Goal: Information Seeking & Learning: Check status

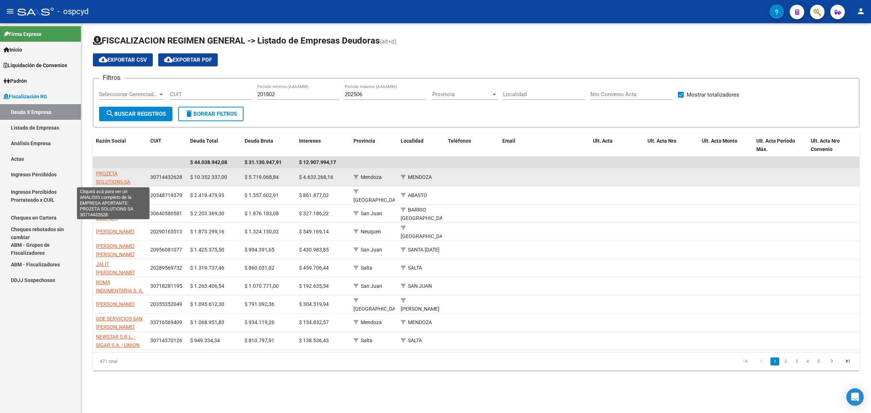
click at [109, 183] on span "PROZETA SOLUTIONS SA" at bounding box center [113, 178] width 34 height 14
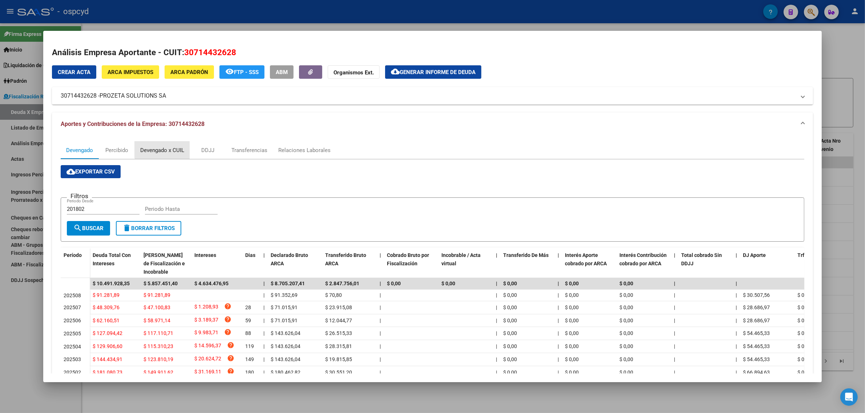
click at [166, 149] on div "Devengado x CUIL" at bounding box center [162, 150] width 44 height 8
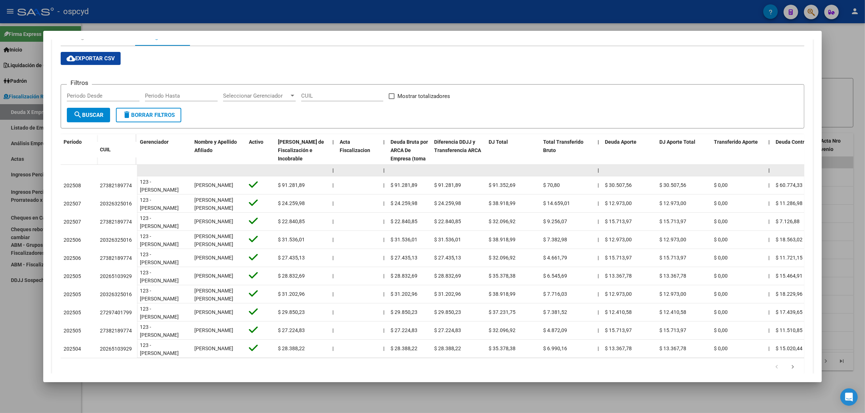
scroll to position [136, 0]
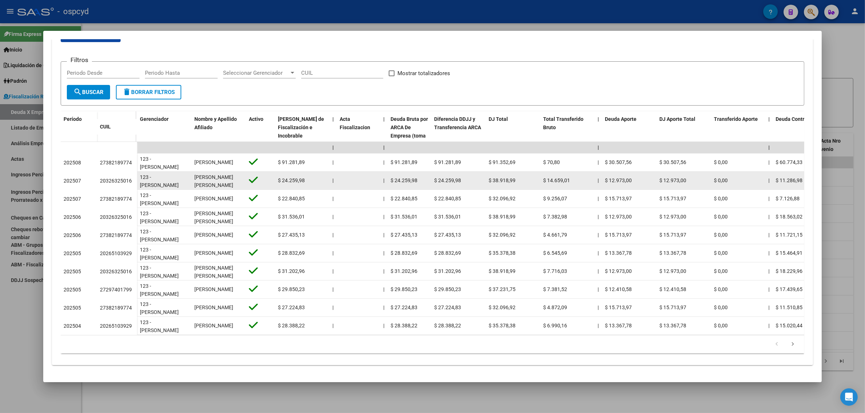
drag, startPoint x: 94, startPoint y: 163, endPoint x: 121, endPoint y: 187, distance: 36.2
click at [121, 187] on datatable-scroller "| | | | | | | | | | | | | 202508 27382189774 [GEOGRAPHIC_DATA][PERSON_NAME][PER…" at bounding box center [435, 238] width 749 height 193
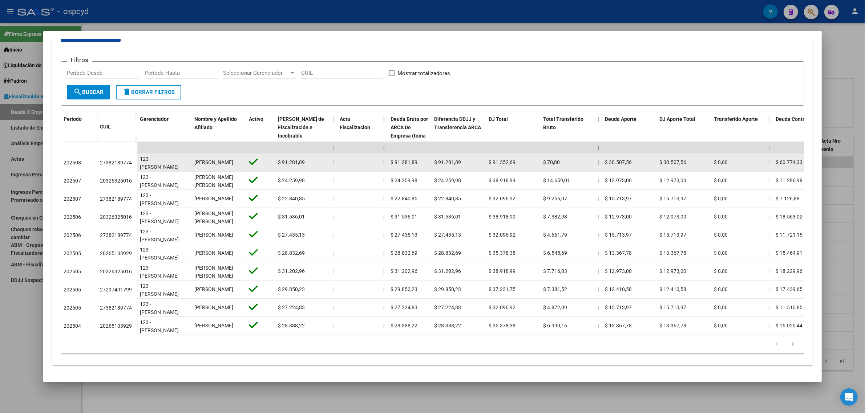
click at [121, 166] on div "27382189774" at bounding box center [116, 163] width 32 height 8
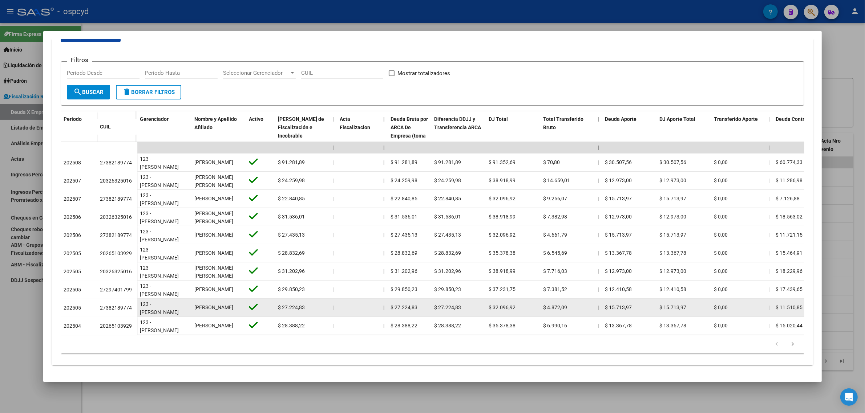
drag, startPoint x: 98, startPoint y: 161, endPoint x: 126, endPoint y: 311, distance: 152.6
click at [126, 311] on datatable-scroller "| | | | | | | | | | | | | 202508 27382189774 [GEOGRAPHIC_DATA][PERSON_NAME][PER…" at bounding box center [435, 238] width 749 height 193
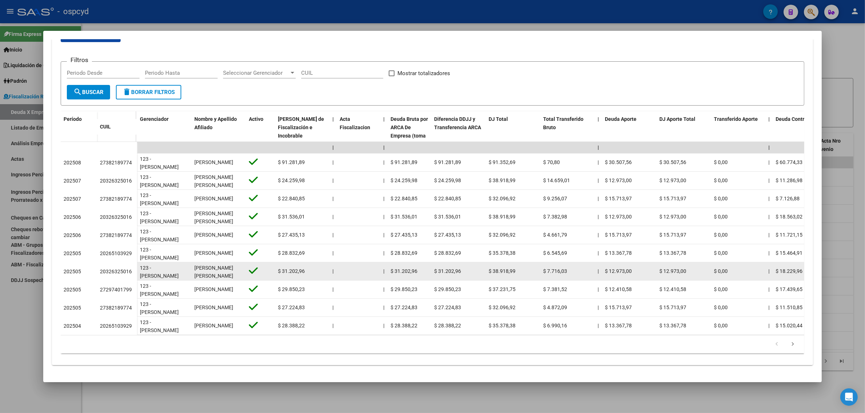
copy datatable-scroller "42814863209 443 - Lorem Ips Dolo SITAME CONSE ADIPI $ 14.347,82 | | $ 00.773,74…"
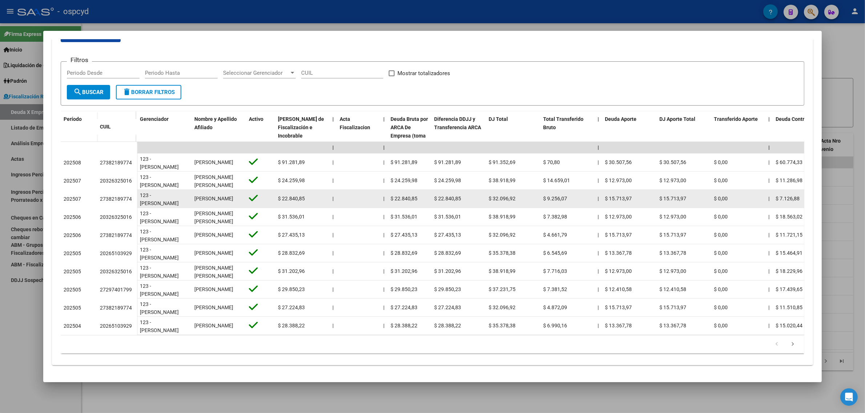
drag, startPoint x: 145, startPoint y: 202, endPoint x: 111, endPoint y: 194, distance: 35.1
click at [145, 202] on div "123 - [PERSON_NAME] [GEOGRAPHIC_DATA][PERSON_NAME]" at bounding box center [164, 198] width 49 height 15
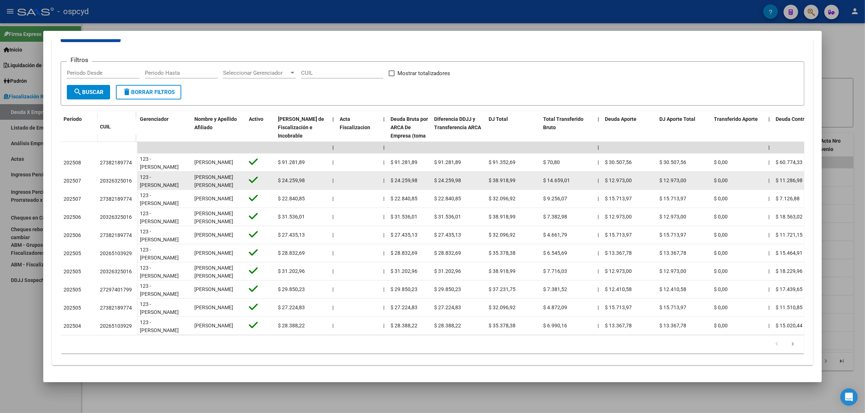
click at [108, 183] on div "20326325016" at bounding box center [116, 181] width 32 height 8
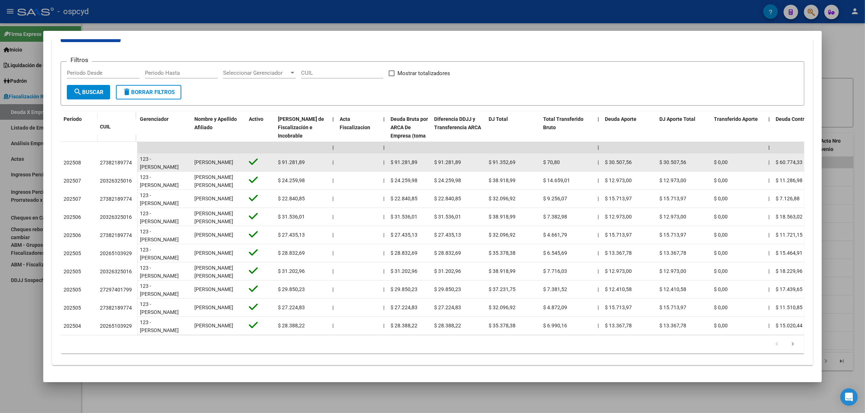
drag, startPoint x: 57, startPoint y: 162, endPoint x: 119, endPoint y: 166, distance: 61.5
click at [119, 166] on div "202508 27382189774" at bounding box center [99, 163] width 76 height 18
copy div "202508 27382189774"
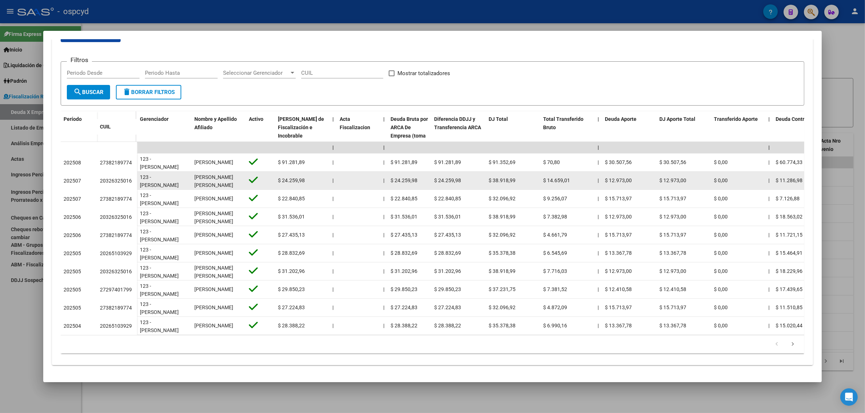
drag, startPoint x: 97, startPoint y: 178, endPoint x: 111, endPoint y: 188, distance: 17.5
click at [111, 188] on datatable-body-cell "20326325016" at bounding box center [117, 181] width 40 height 18
copy div "20326325016"
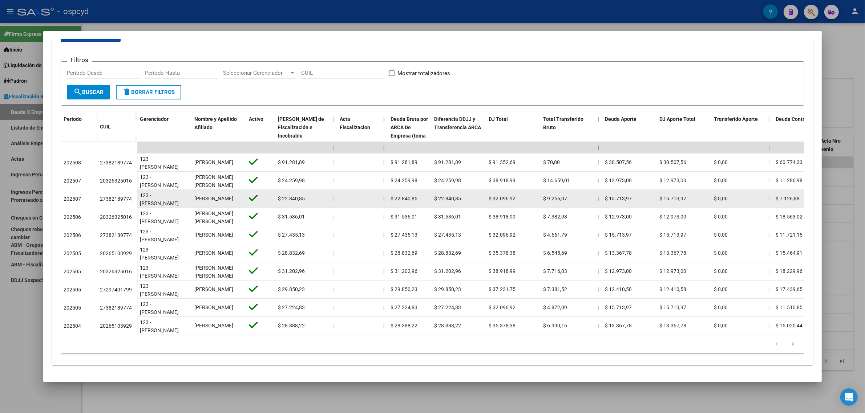
drag, startPoint x: 96, startPoint y: 199, endPoint x: 130, endPoint y: 203, distance: 33.6
click at [130, 203] on datatable-body-cell "27382189774" at bounding box center [117, 199] width 40 height 18
copy div "27382189774"
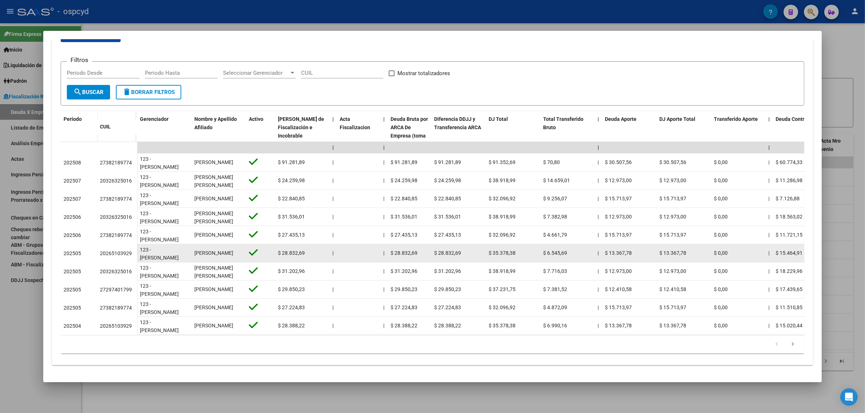
drag, startPoint x: 98, startPoint y: 253, endPoint x: 131, endPoint y: 249, distance: 33.7
click at [131, 249] on datatable-body-cell "20265103929" at bounding box center [117, 253] width 40 height 18
copy div "20265103929"
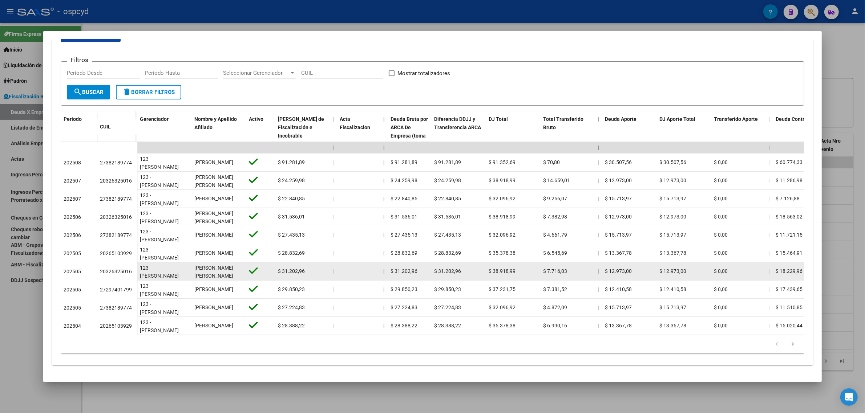
drag, startPoint x: 96, startPoint y: 272, endPoint x: 129, endPoint y: 272, distance: 33.4
click at [129, 272] on datatable-body-cell "20326325016" at bounding box center [117, 272] width 40 height 18
copy div "20326325016"
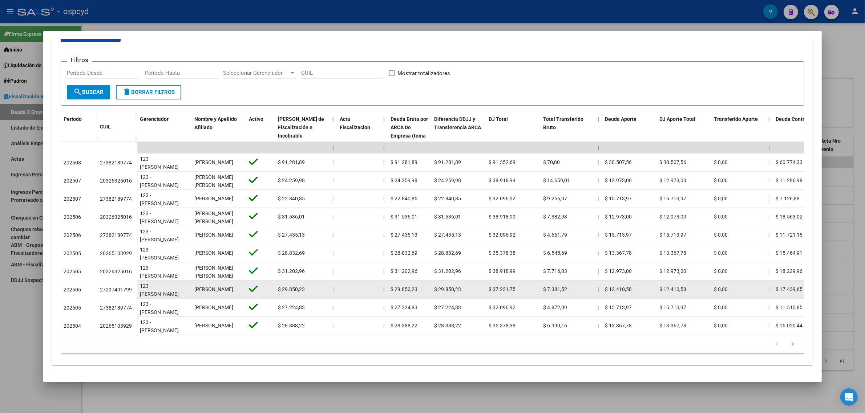
drag, startPoint x: 95, startPoint y: 291, endPoint x: 127, endPoint y: 293, distance: 32.8
click at [127, 293] on datatable-body-cell "27297401799" at bounding box center [117, 290] width 40 height 18
copy div "27297401799"
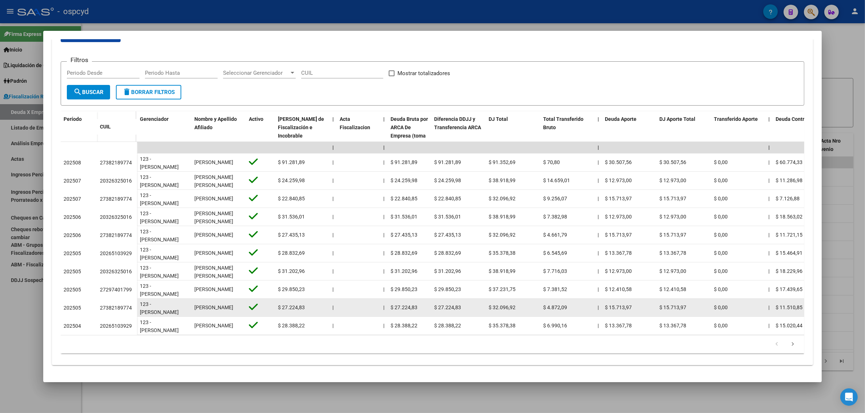
drag, startPoint x: 95, startPoint y: 307, endPoint x: 127, endPoint y: 312, distance: 33.1
click at [127, 312] on datatable-body-cell "27382189774" at bounding box center [117, 308] width 40 height 18
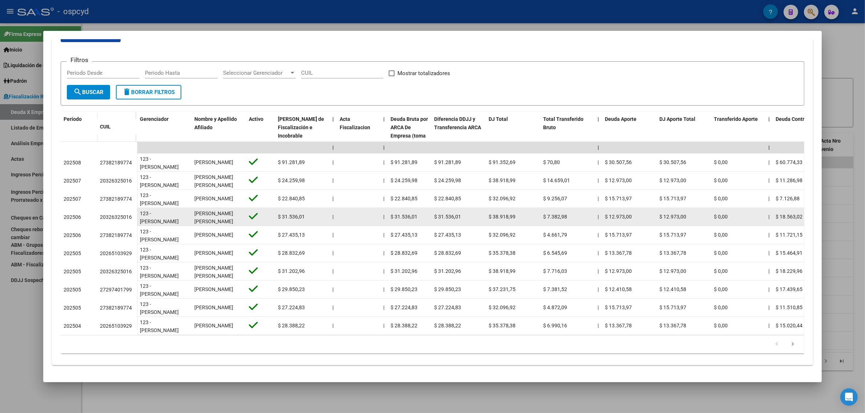
click at [144, 218] on span "123 - [PERSON_NAME] [GEOGRAPHIC_DATA][PERSON_NAME]" at bounding box center [164, 226] width 49 height 31
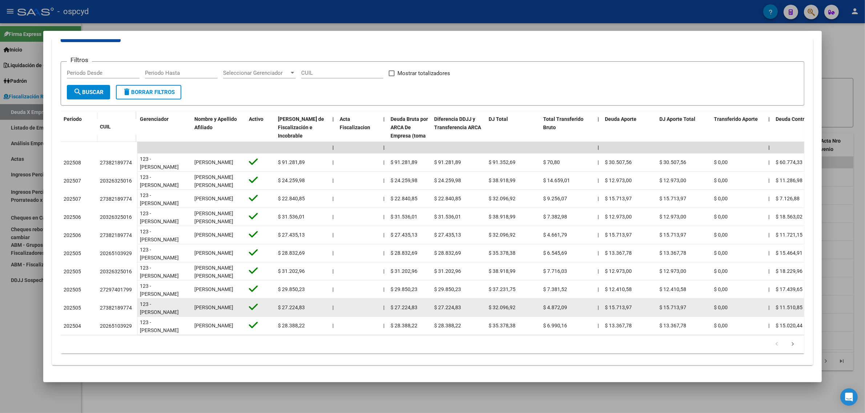
drag, startPoint x: 94, startPoint y: 310, endPoint x: 127, endPoint y: 304, distance: 33.6
click at [127, 304] on datatable-body-cell "27382189774" at bounding box center [117, 308] width 40 height 18
copy div "27382189774"
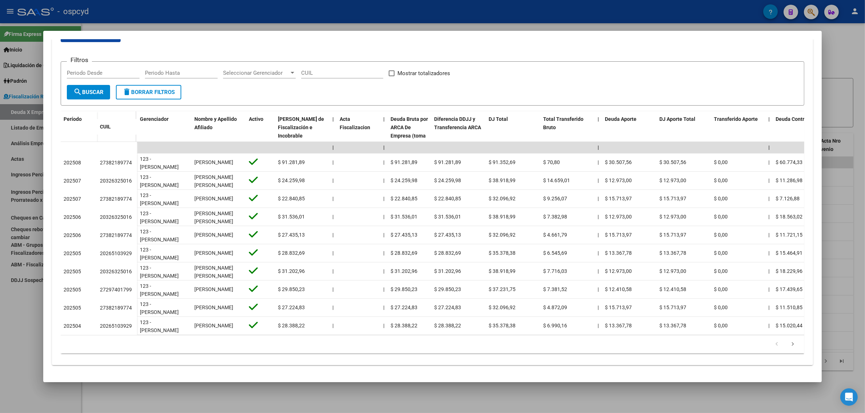
click at [0, 82] on div at bounding box center [432, 206] width 865 height 413
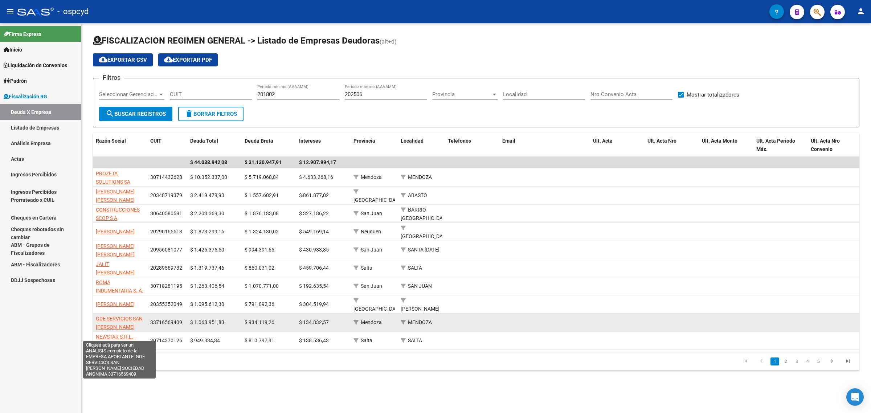
click at [131, 320] on span "GDE SERVICIOS SAN [PERSON_NAME] SOCIEDAD ANONIMA" at bounding box center [120, 327] width 48 height 23
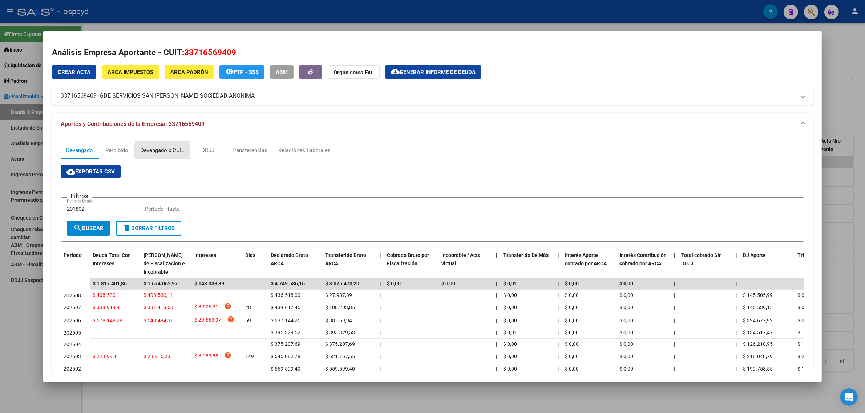
click at [180, 151] on div "Devengado x CUIL" at bounding box center [162, 150] width 44 height 8
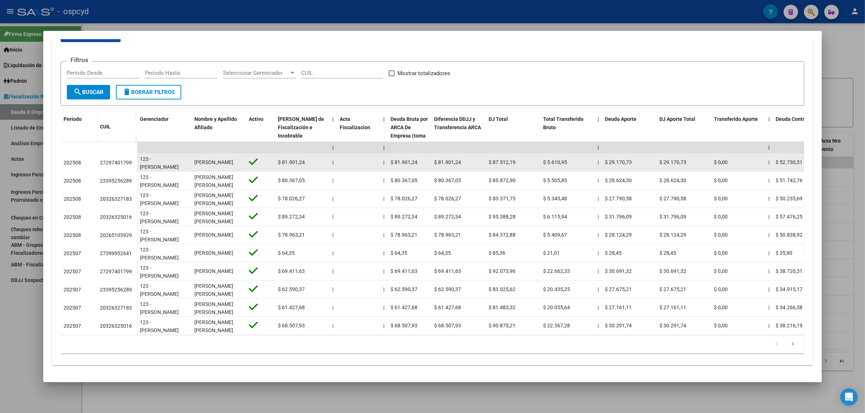
drag, startPoint x: 97, startPoint y: 162, endPoint x: 128, endPoint y: 166, distance: 31.1
click at [128, 166] on div "27297401799" at bounding box center [116, 163] width 32 height 8
copy div "27297401799"
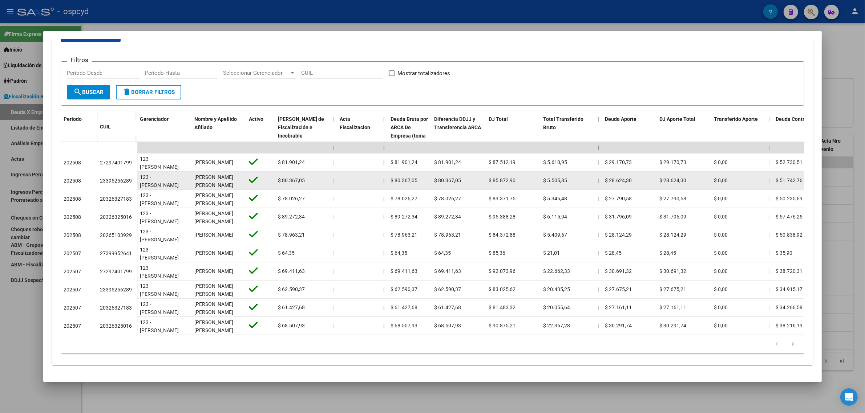
drag, startPoint x: 95, startPoint y: 179, endPoint x: 123, endPoint y: 184, distance: 28.1
click at [123, 184] on datatable-body-cell "23395256289" at bounding box center [117, 181] width 40 height 18
click at [125, 182] on div "23395256289" at bounding box center [116, 181] width 32 height 8
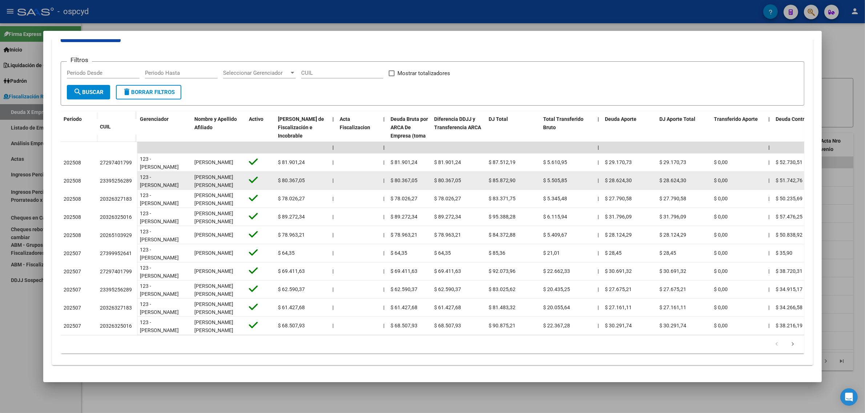
copy div "23395256289"
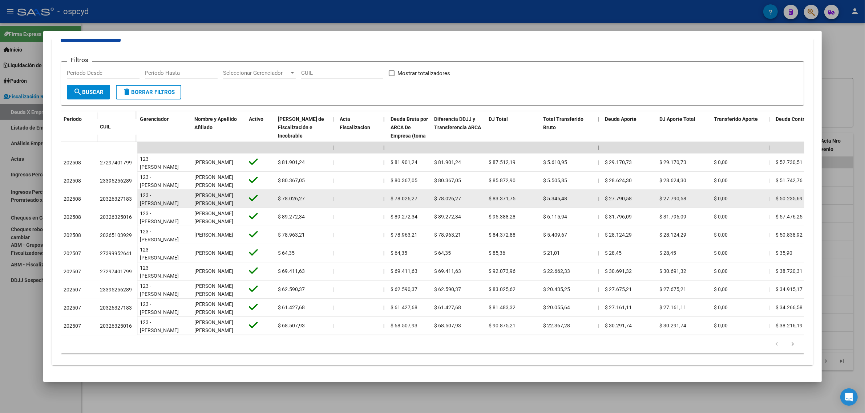
click at [117, 197] on div "20326327183" at bounding box center [116, 199] width 32 height 8
drag, startPoint x: 117, startPoint y: 197, endPoint x: 142, endPoint y: 200, distance: 25.2
click at [142, 200] on span "123 - [PERSON_NAME] [GEOGRAPHIC_DATA][PERSON_NAME]" at bounding box center [164, 207] width 49 height 31
click at [108, 202] on div "20326327183" at bounding box center [116, 199] width 32 height 8
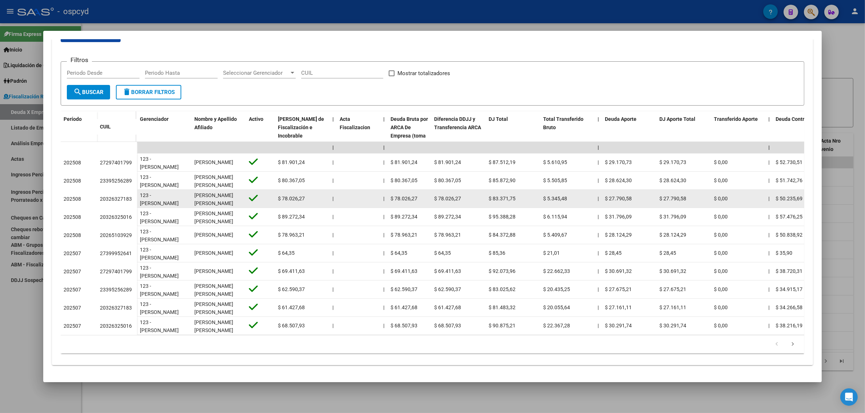
click at [108, 202] on div "20326327183" at bounding box center [116, 199] width 32 height 8
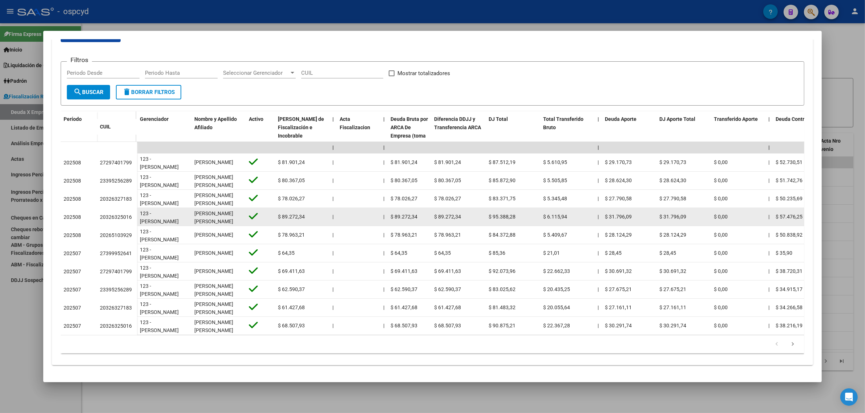
click at [117, 217] on div "20326325016" at bounding box center [116, 217] width 32 height 8
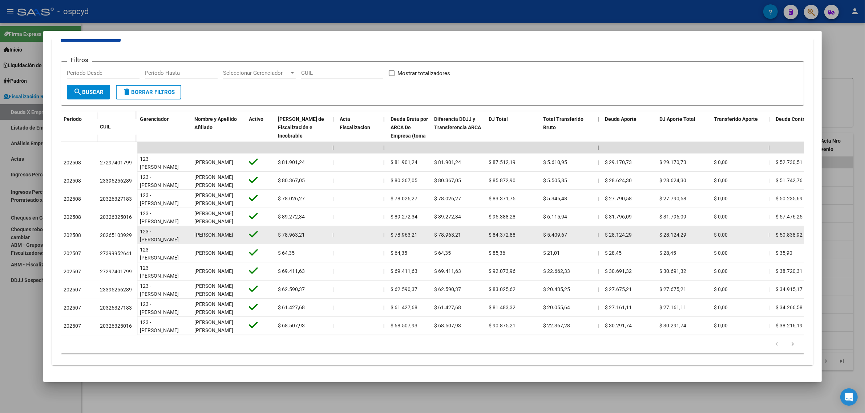
click at [121, 235] on div "20265103929" at bounding box center [116, 235] width 32 height 8
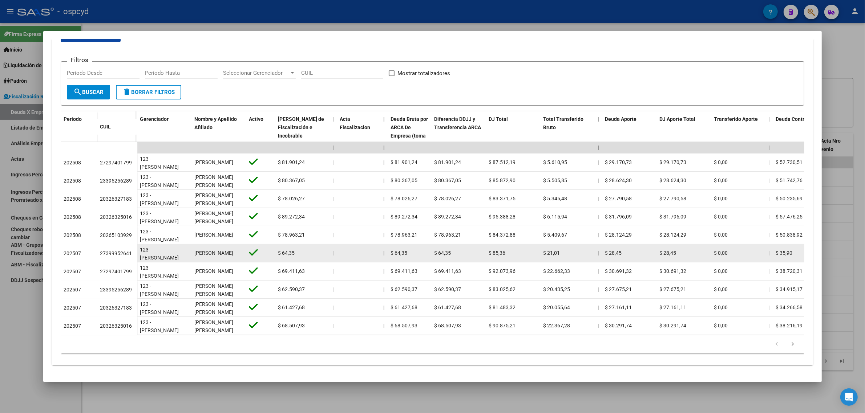
click at [120, 251] on div "27399952641" at bounding box center [116, 253] width 32 height 8
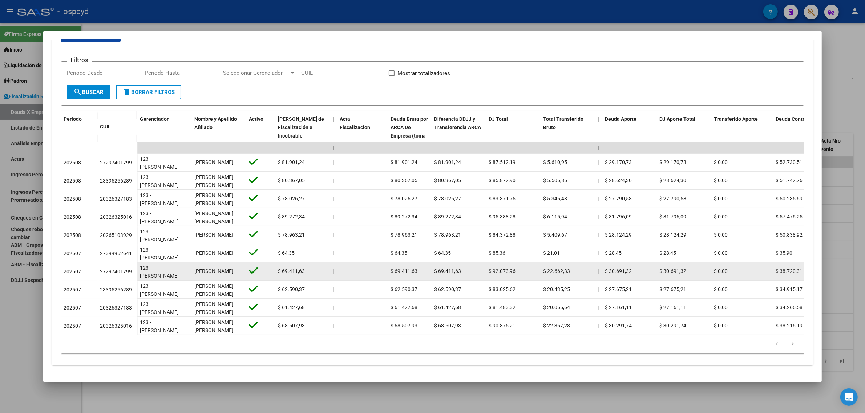
click at [121, 269] on div "27297401799" at bounding box center [116, 272] width 32 height 8
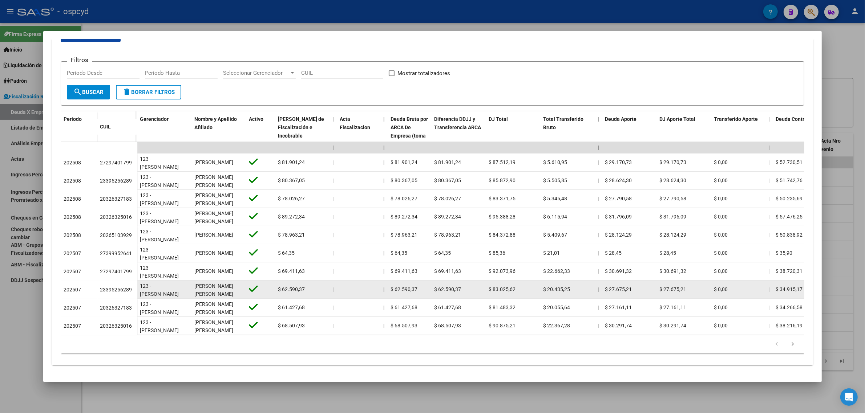
click at [119, 286] on div "23395256289" at bounding box center [116, 290] width 32 height 8
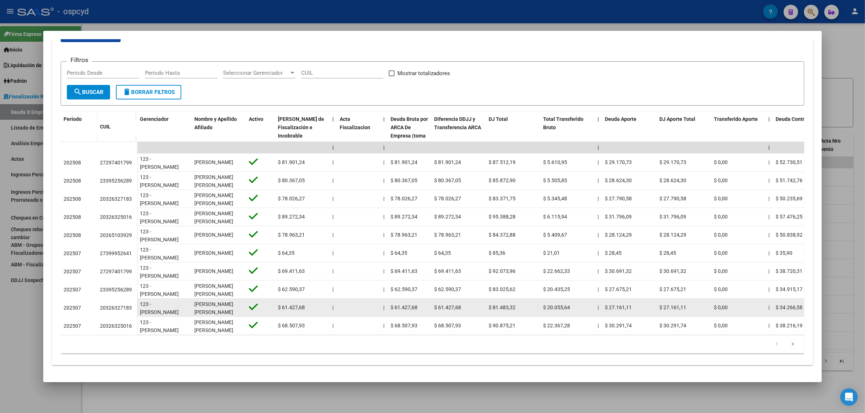
click at [113, 304] on div "20326327183" at bounding box center [116, 308] width 32 height 8
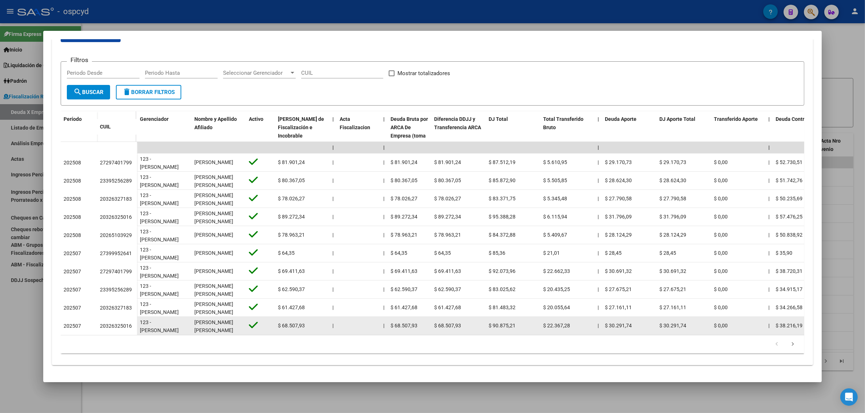
click at [106, 322] on div "20326325016" at bounding box center [116, 326] width 32 height 8
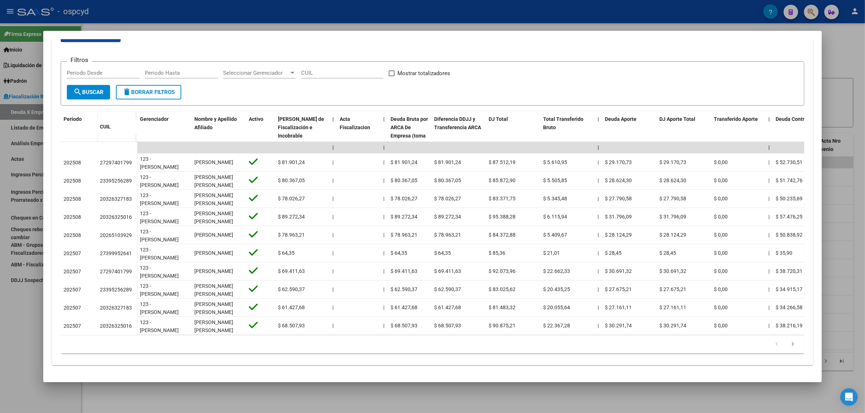
drag, startPoint x: 794, startPoint y: 345, endPoint x: 790, endPoint y: 345, distance: 4.0
click at [793, 345] on link "go to next page" at bounding box center [792, 345] width 14 height 8
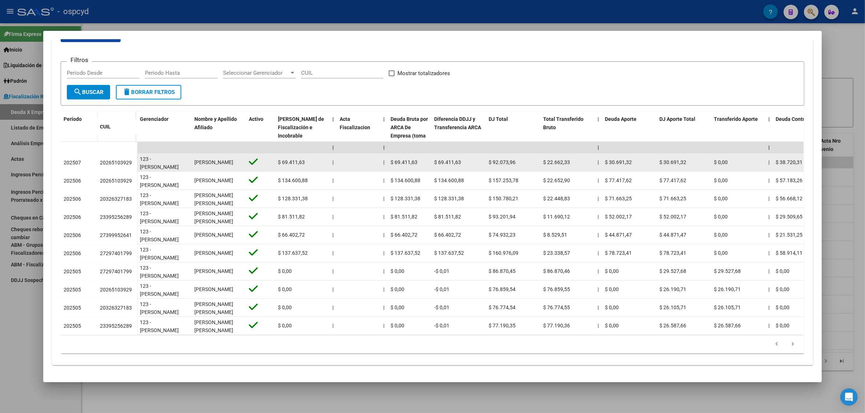
click at [111, 164] on div "20265103929" at bounding box center [116, 163] width 32 height 8
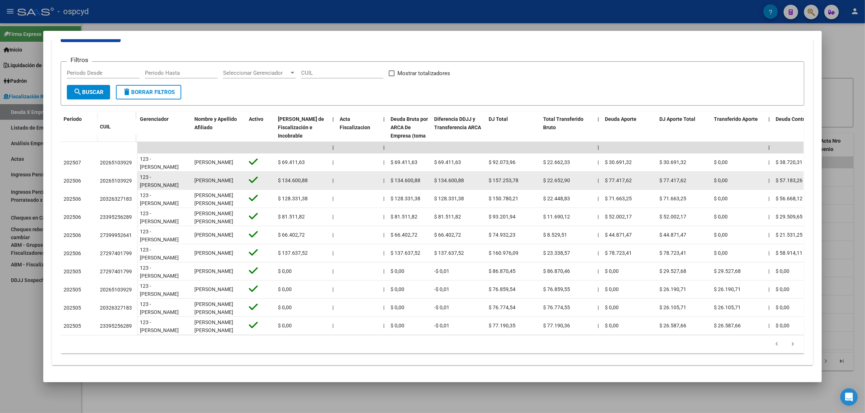
click at [117, 179] on div "20265103929" at bounding box center [116, 181] width 32 height 8
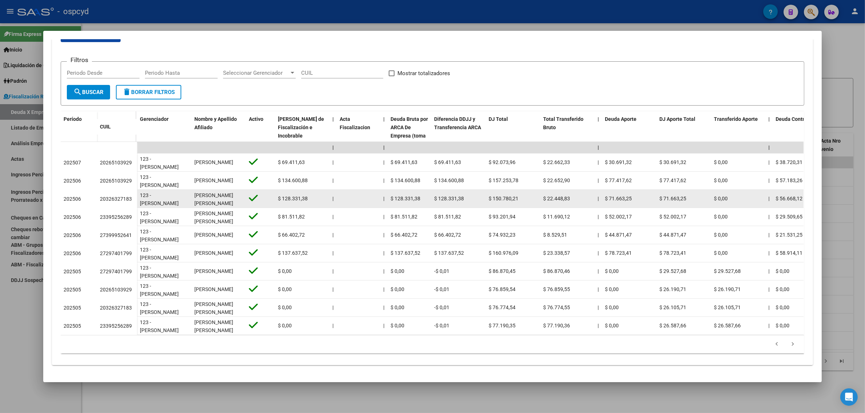
click at [112, 197] on div "20326327183" at bounding box center [116, 199] width 32 height 8
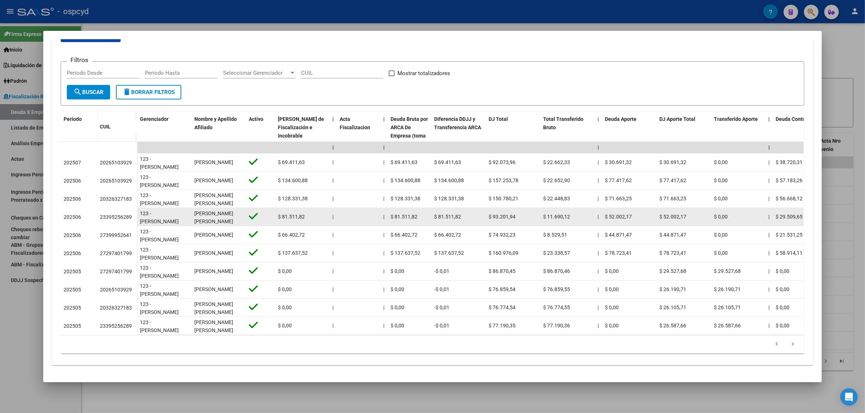
click at [118, 214] on div "23395256289" at bounding box center [116, 217] width 32 height 8
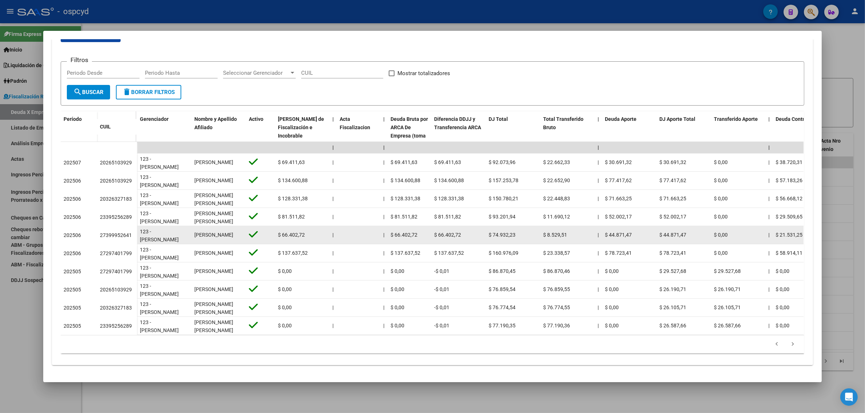
click at [103, 237] on div "27399952641" at bounding box center [116, 235] width 32 height 8
click at [106, 231] on div "27399952641" at bounding box center [116, 235] width 32 height 8
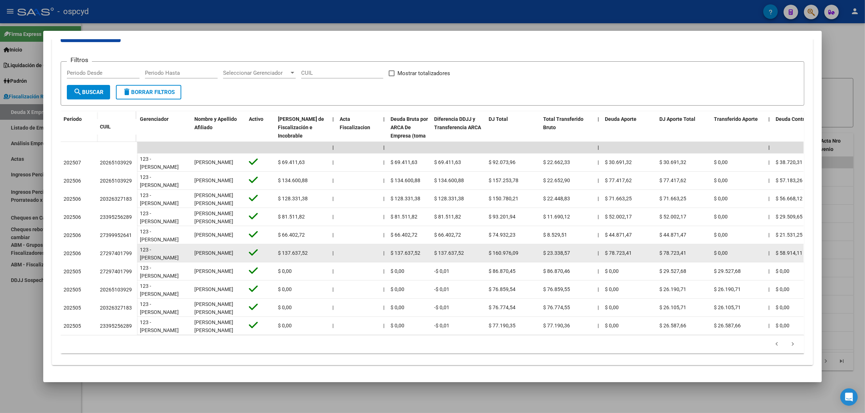
click at [108, 249] on div "27297401799" at bounding box center [116, 253] width 32 height 8
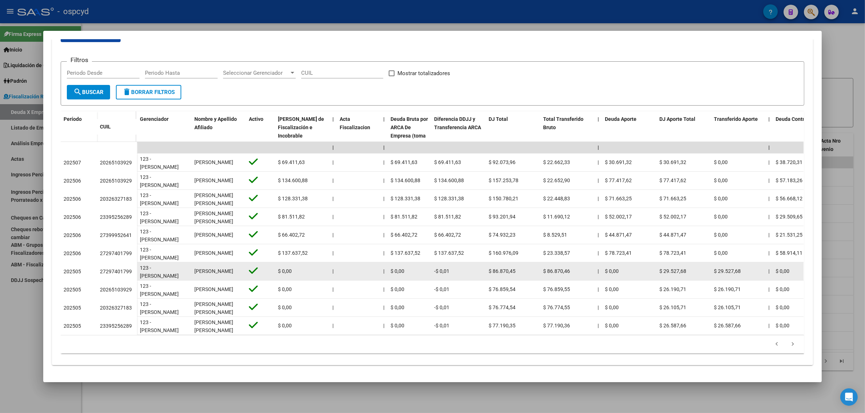
click at [110, 268] on div "27297401799" at bounding box center [116, 272] width 32 height 8
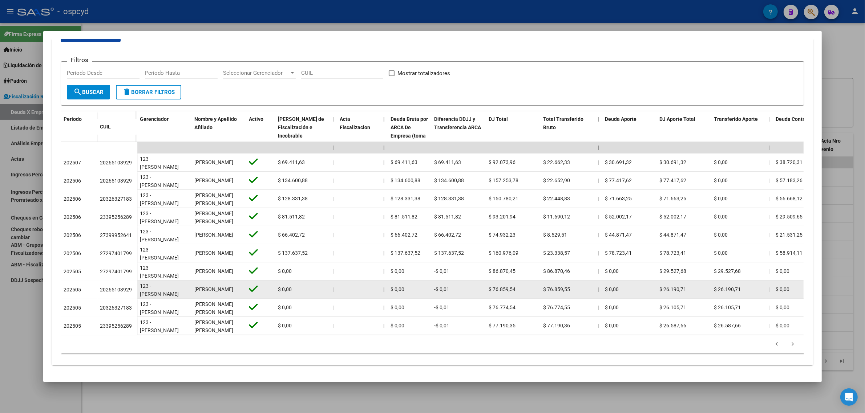
click at [107, 290] on datatable-body-cell "20265103929" at bounding box center [117, 290] width 40 height 18
click at [114, 286] on div "20265103929" at bounding box center [116, 290] width 32 height 8
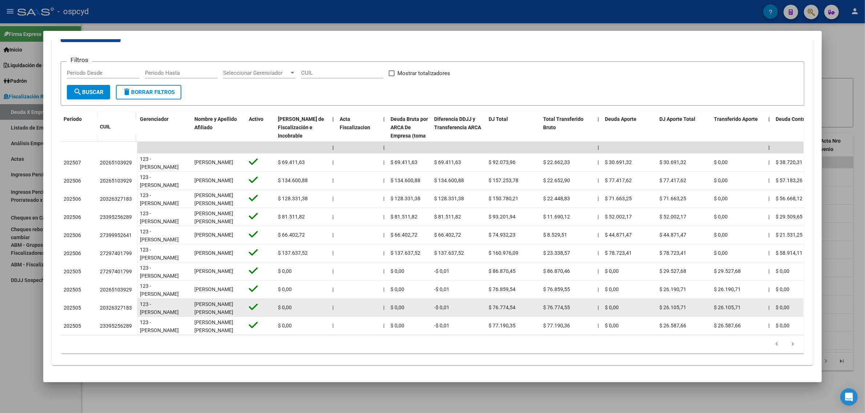
click at [124, 304] on div "20326327183" at bounding box center [116, 308] width 32 height 8
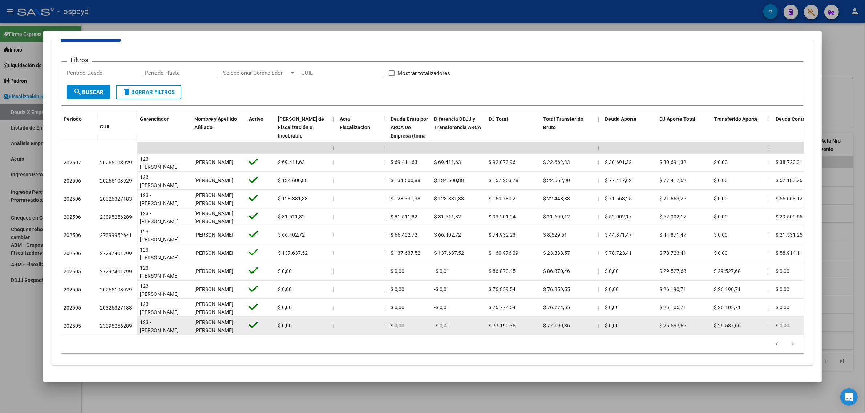
click at [126, 322] on div "23395256289" at bounding box center [116, 326] width 32 height 8
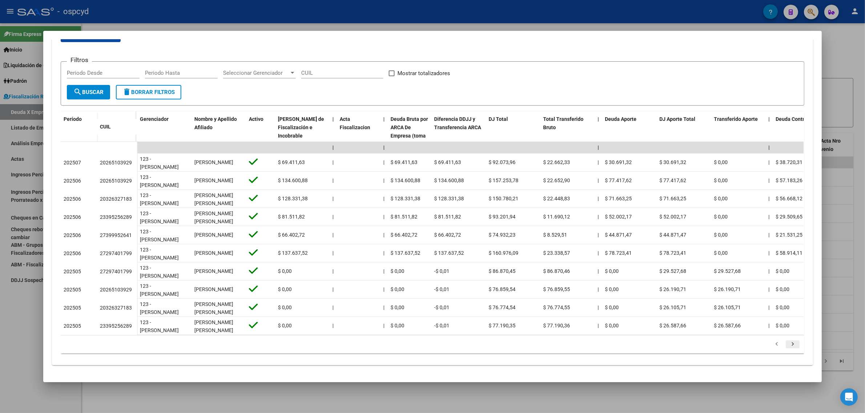
click at [785, 347] on link "go to next page" at bounding box center [792, 345] width 14 height 8
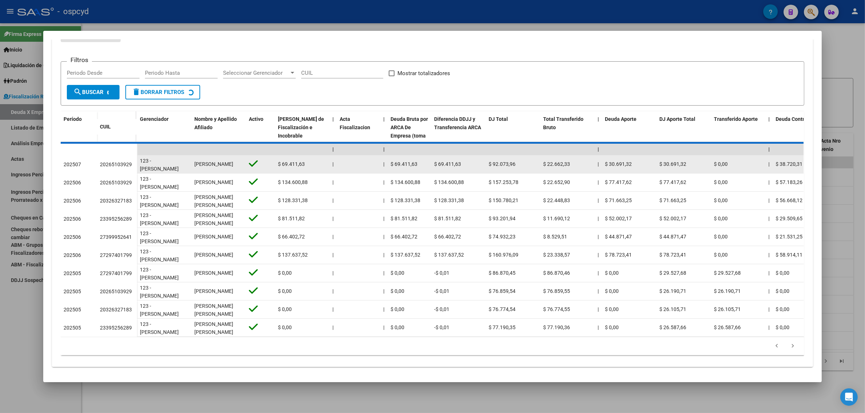
scroll to position [131, 0]
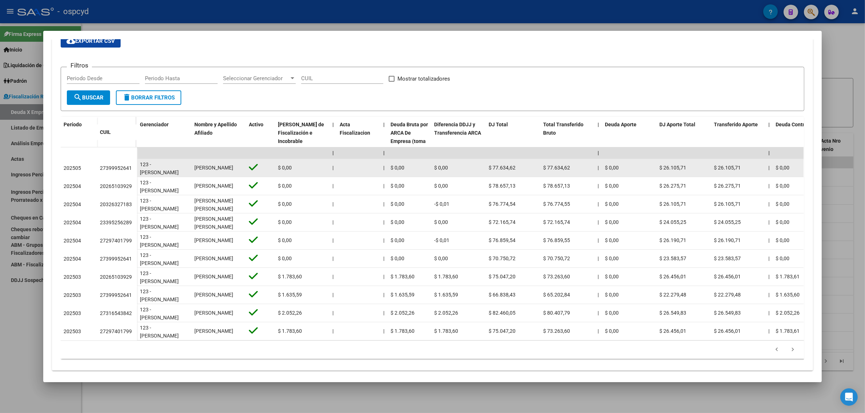
click at [109, 164] on div "27399952641" at bounding box center [116, 168] width 32 height 8
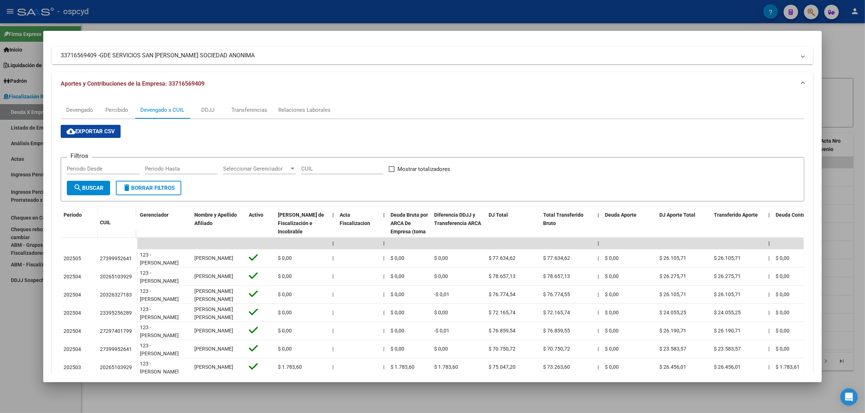
scroll to position [0, 0]
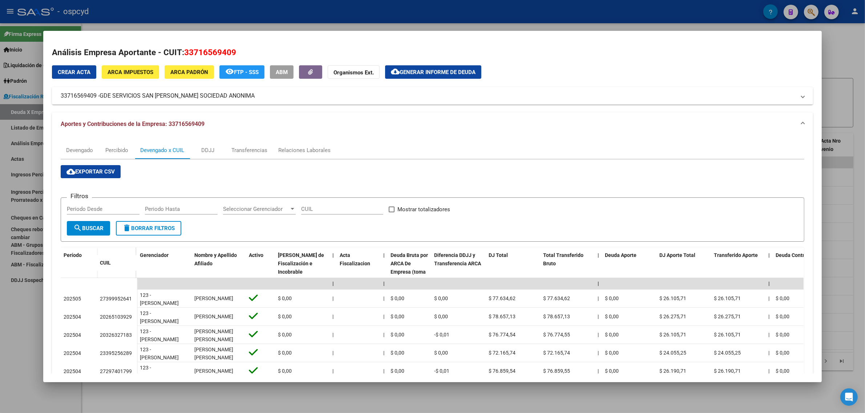
click at [843, 54] on div at bounding box center [432, 206] width 865 height 413
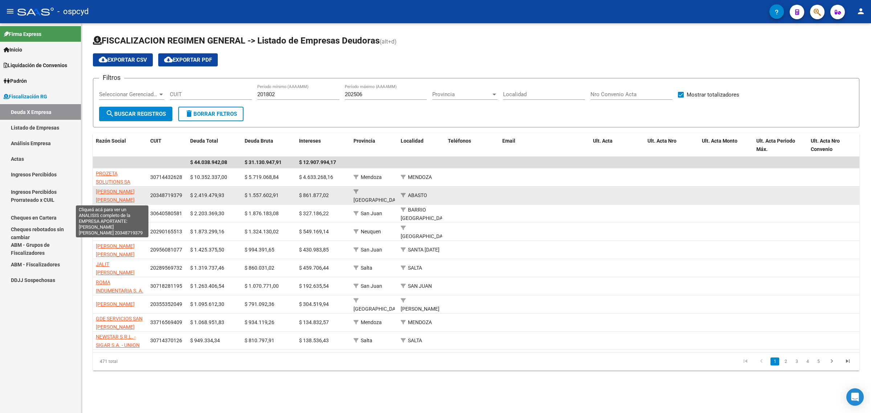
click at [110, 189] on span "[PERSON_NAME] [PERSON_NAME]" at bounding box center [115, 196] width 39 height 14
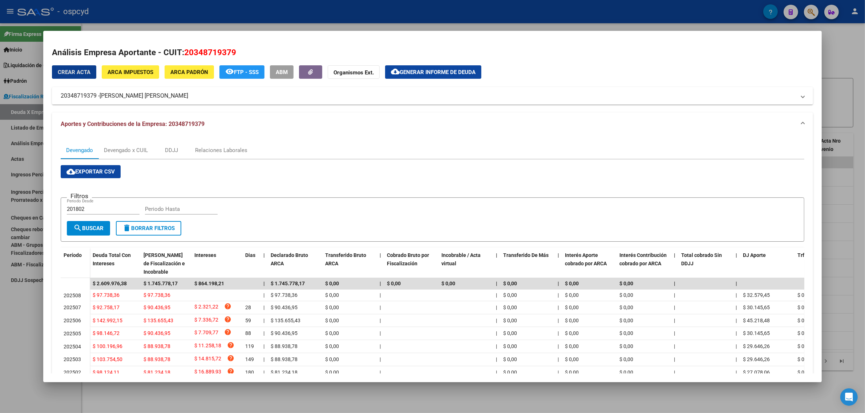
click at [16, 139] on div at bounding box center [432, 206] width 865 height 413
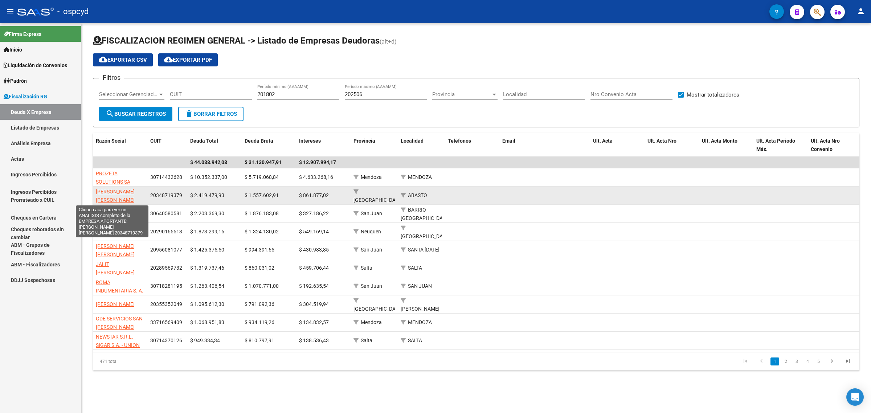
click at [99, 191] on span "[PERSON_NAME] [PERSON_NAME]" at bounding box center [115, 196] width 39 height 14
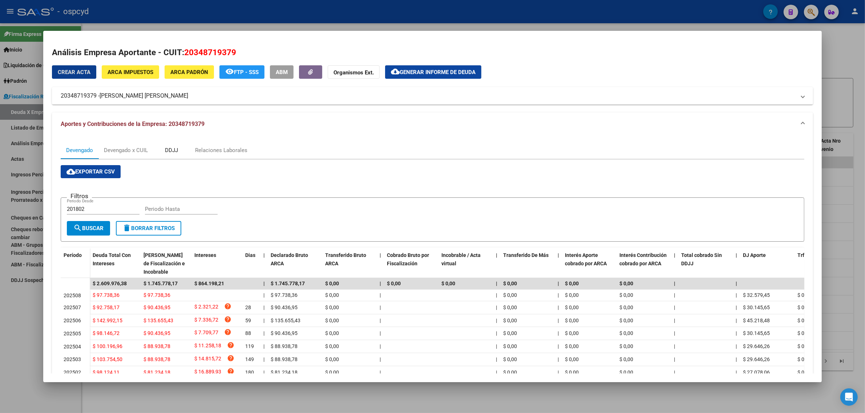
click at [171, 152] on div "DDJJ" at bounding box center [171, 150] width 13 height 8
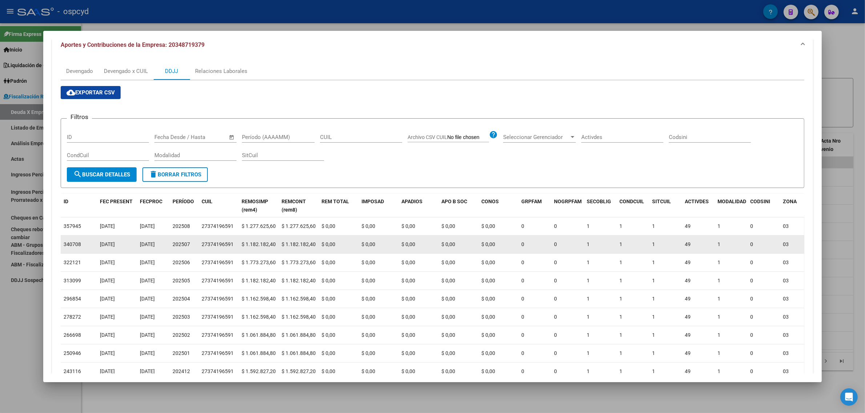
scroll to position [136, 0]
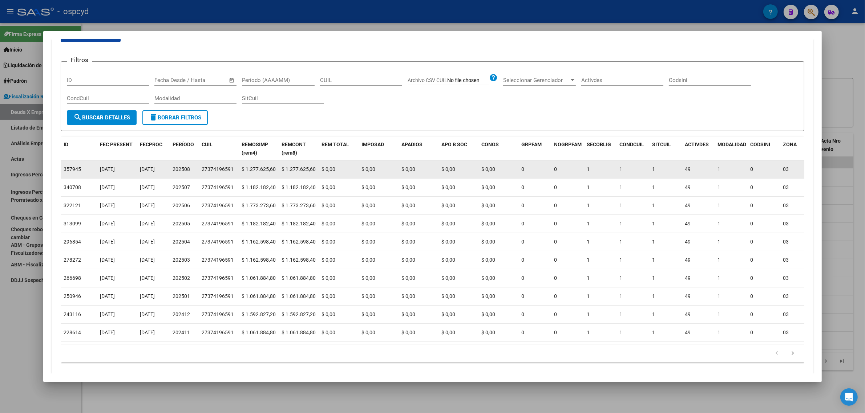
click at [209, 173] on div "27374196591" at bounding box center [218, 169] width 32 height 8
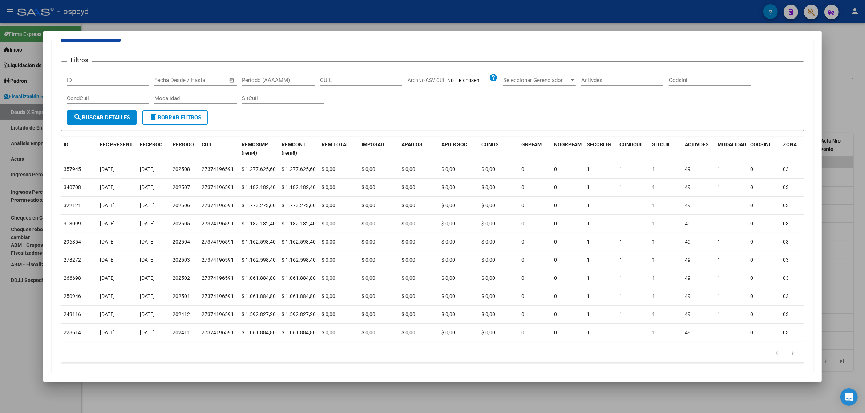
click at [13, 195] on div at bounding box center [432, 206] width 865 height 413
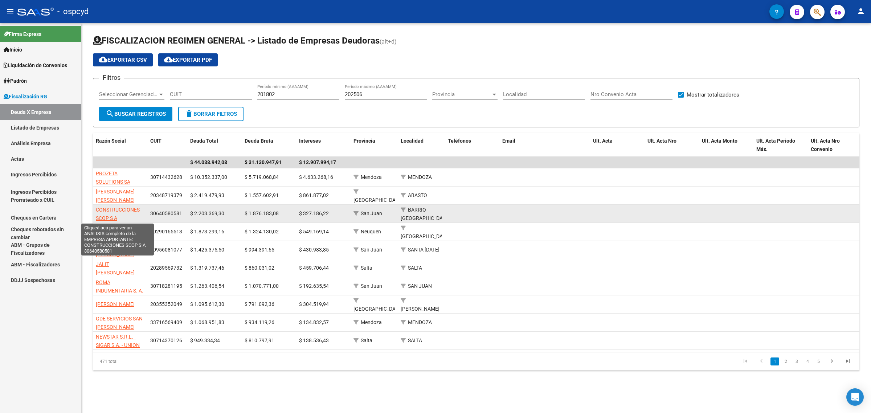
click at [117, 211] on span "CONSTRUCCIONES SCOP S A" at bounding box center [118, 214] width 44 height 14
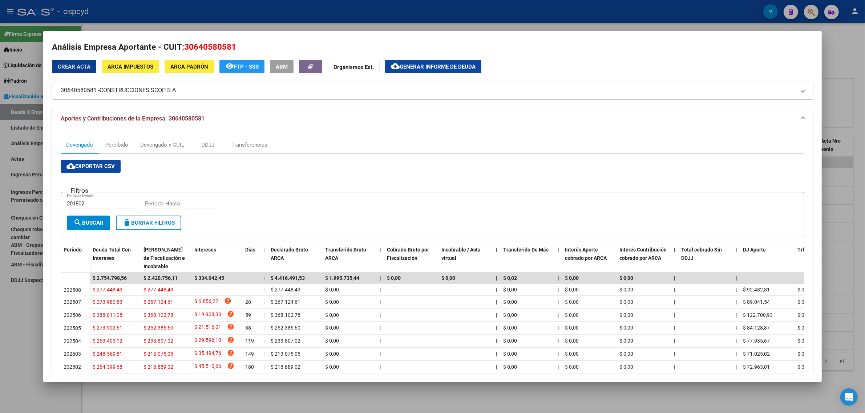
scroll to position [0, 0]
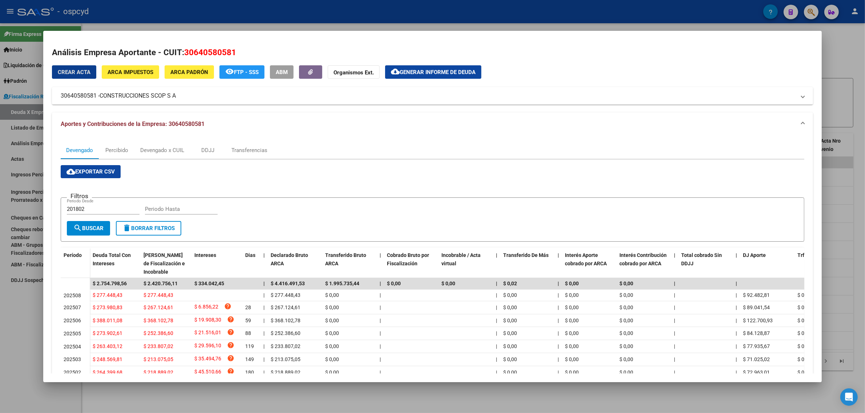
click at [24, 147] on div at bounding box center [432, 206] width 865 height 413
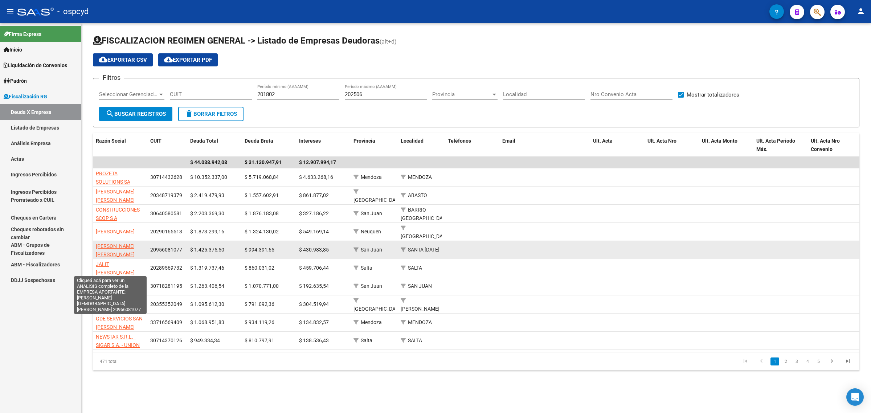
click at [107, 244] on span "[PERSON_NAME] [PERSON_NAME]" at bounding box center [115, 250] width 39 height 14
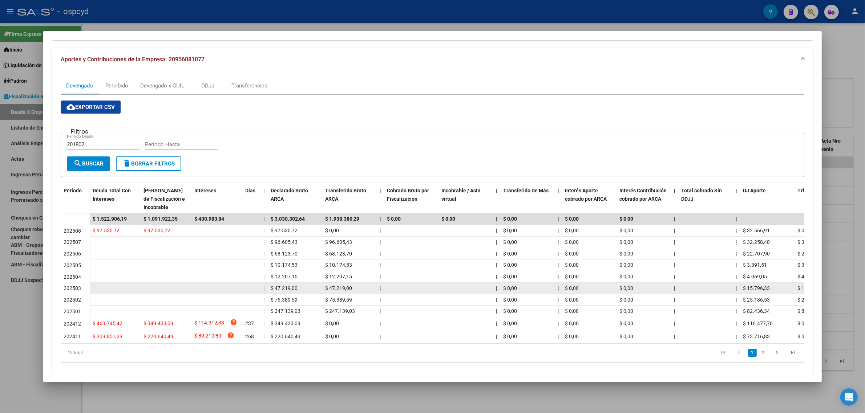
scroll to position [79, 0]
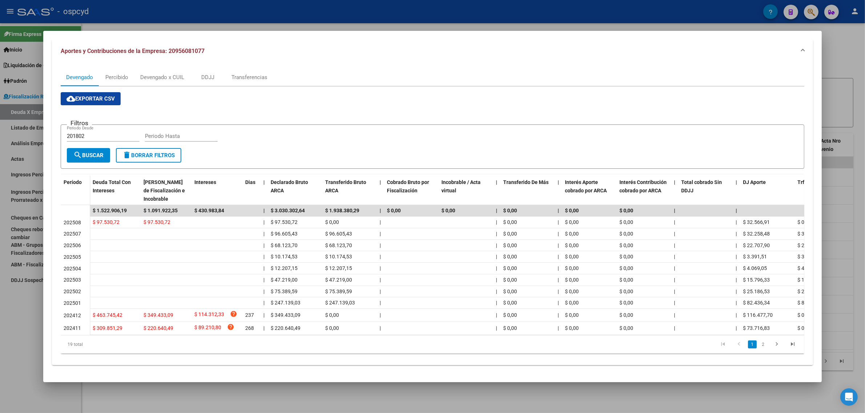
drag, startPoint x: 17, startPoint y: 187, endPoint x: 61, endPoint y: 297, distance: 117.7
click at [17, 189] on div at bounding box center [432, 206] width 865 height 413
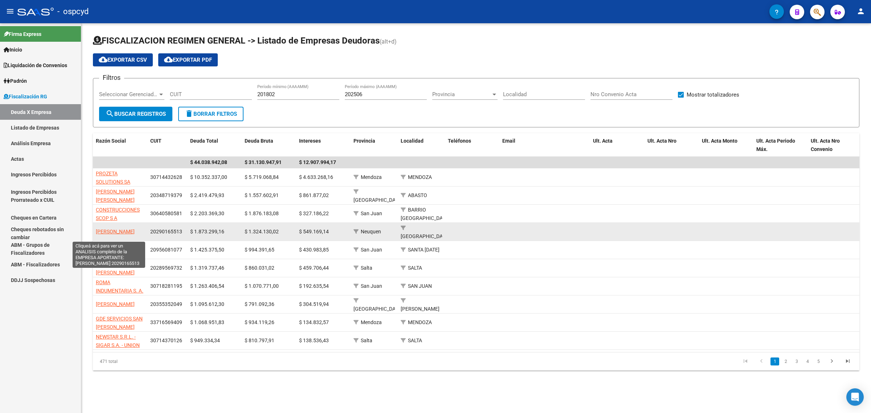
click at [108, 229] on span "[PERSON_NAME]" at bounding box center [115, 232] width 39 height 6
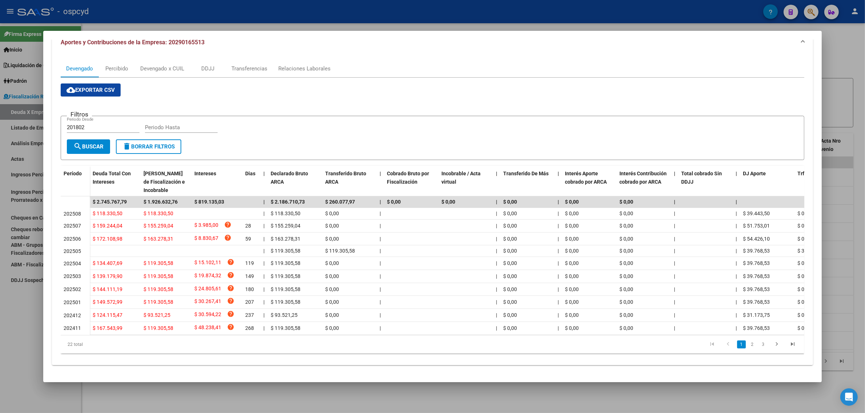
scroll to position [88, 0]
click at [21, 185] on div at bounding box center [432, 206] width 865 height 413
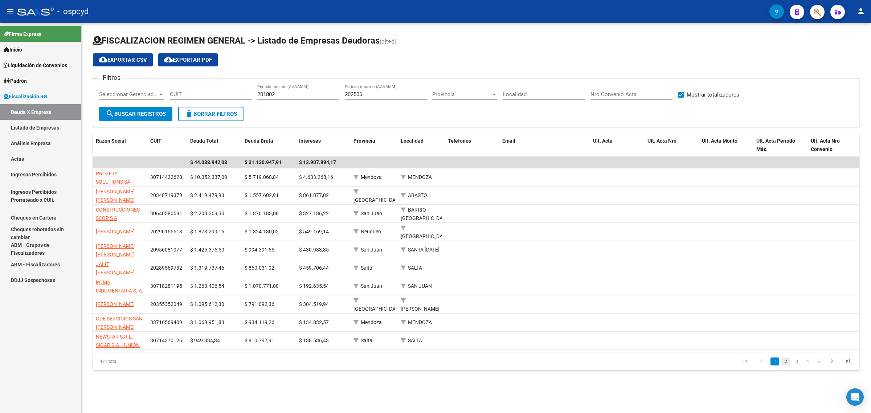
click at [785, 366] on link "2" at bounding box center [786, 362] width 9 height 8
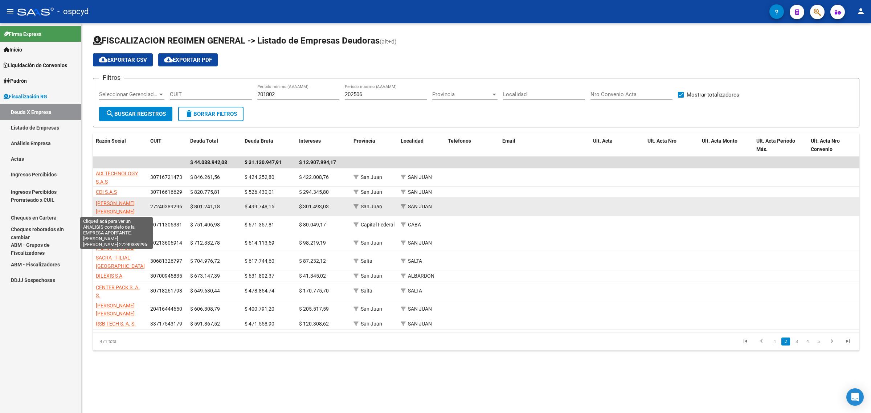
click at [120, 202] on span "[PERSON_NAME] [PERSON_NAME]" at bounding box center [115, 207] width 39 height 14
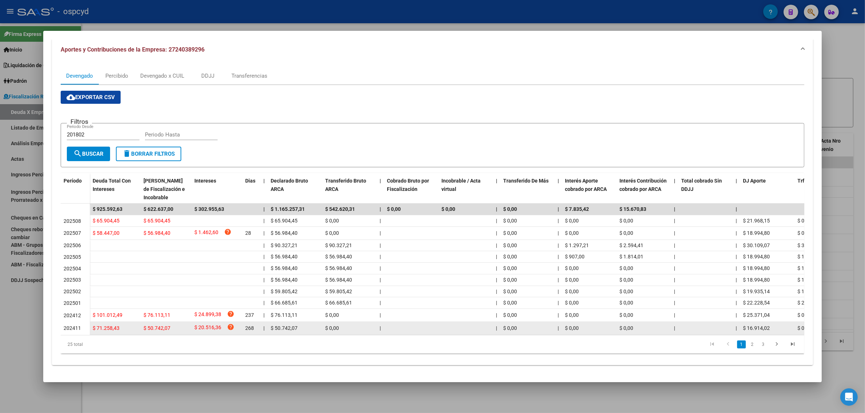
scroll to position [81, 0]
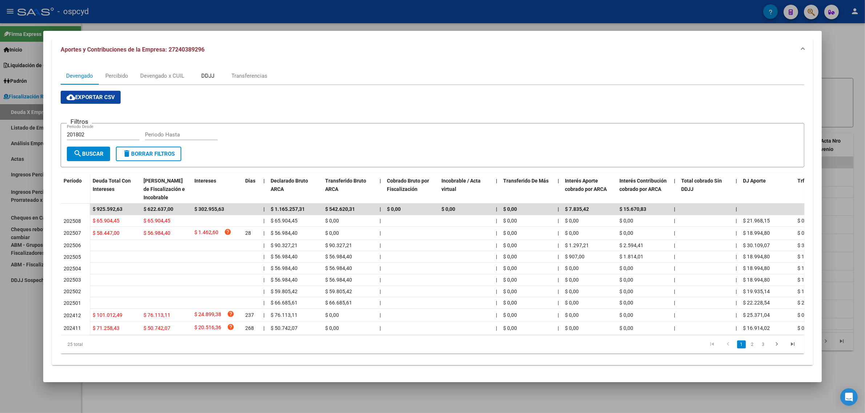
click at [207, 72] on div "DDJJ" at bounding box center [207, 76] width 13 height 8
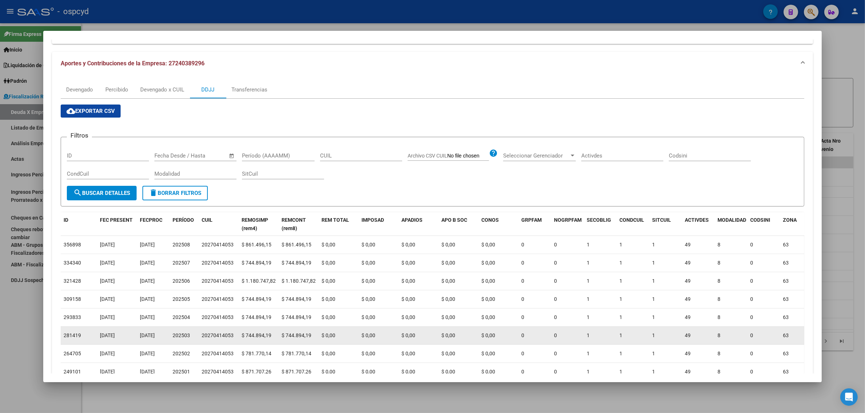
scroll to position [91, 0]
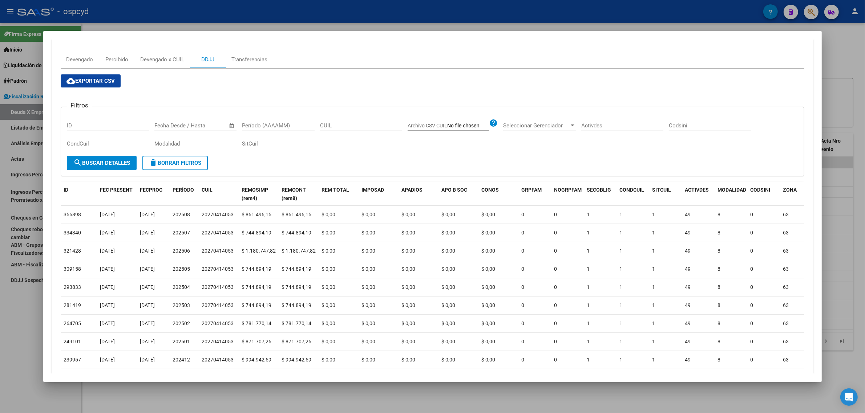
drag, startPoint x: 28, startPoint y: 344, endPoint x: 24, endPoint y: 344, distance: 3.7
click at [25, 344] on div at bounding box center [432, 206] width 865 height 413
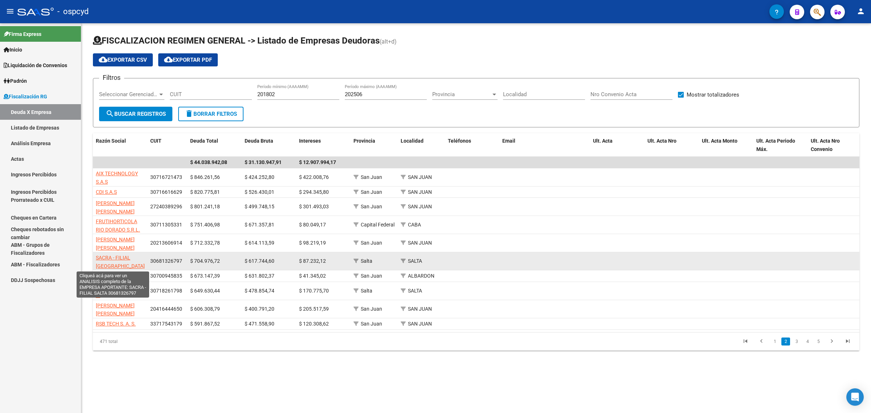
click at [105, 255] on span "SACRA - FILIAL [GEOGRAPHIC_DATA]" at bounding box center [120, 262] width 49 height 14
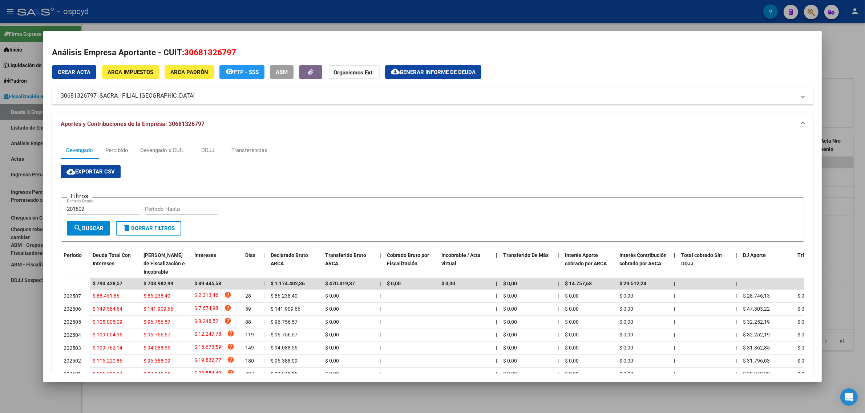
click at [13, 310] on div at bounding box center [432, 206] width 865 height 413
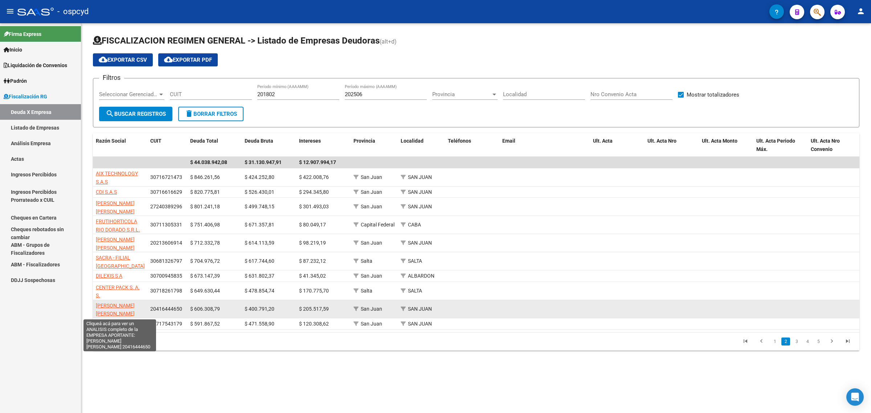
click at [119, 304] on span "[PERSON_NAME] [PERSON_NAME]" at bounding box center [115, 310] width 39 height 14
type textarea "20416444650"
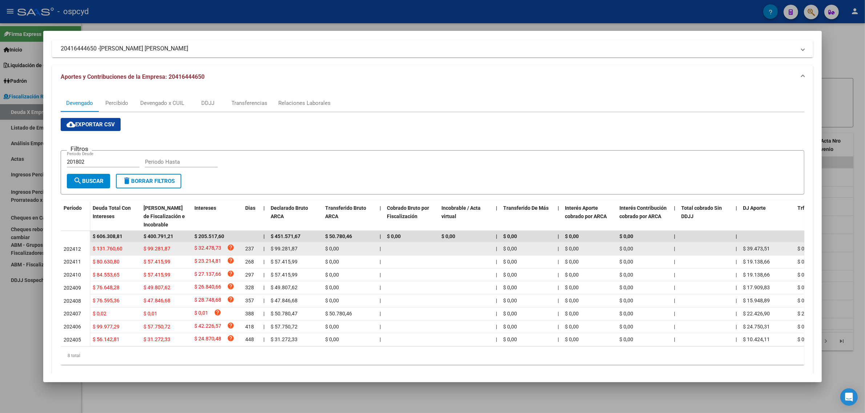
scroll to position [64, 0]
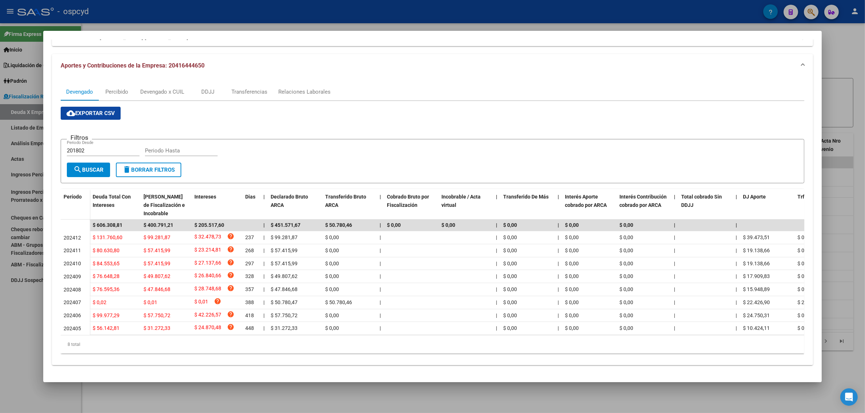
click at [18, 318] on div at bounding box center [432, 206] width 865 height 413
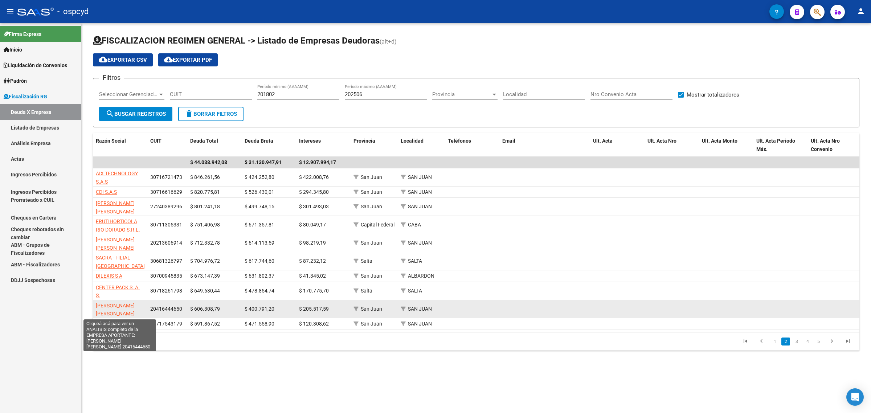
click at [107, 305] on span "[PERSON_NAME] [PERSON_NAME]" at bounding box center [115, 310] width 39 height 14
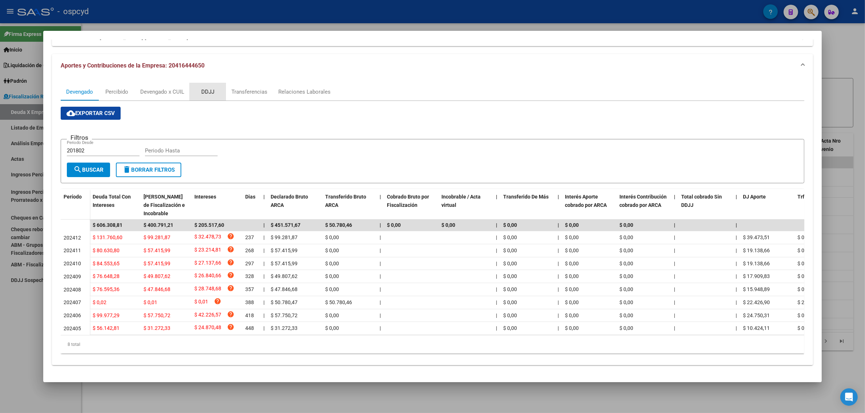
click at [206, 88] on div "DDJJ" at bounding box center [207, 92] width 13 height 8
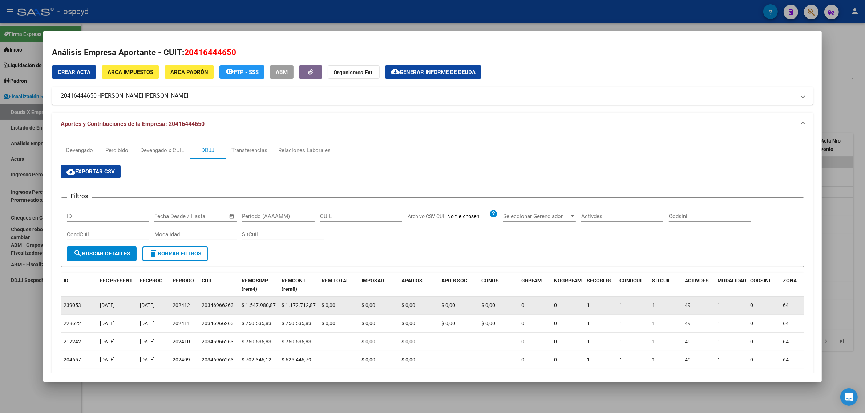
drag, startPoint x: 199, startPoint y: 307, endPoint x: 229, endPoint y: 304, distance: 31.0
click at [229, 304] on div "20346966263" at bounding box center [218, 305] width 32 height 8
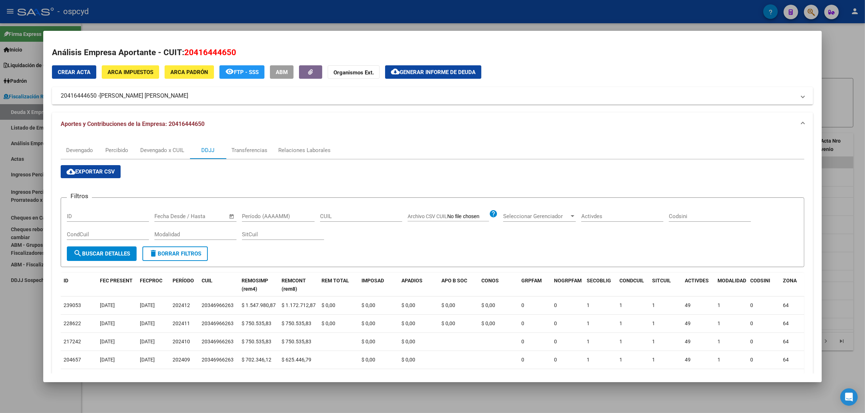
click at [19, 196] on div at bounding box center [432, 206] width 865 height 413
